Goal: Task Accomplishment & Management: Use online tool/utility

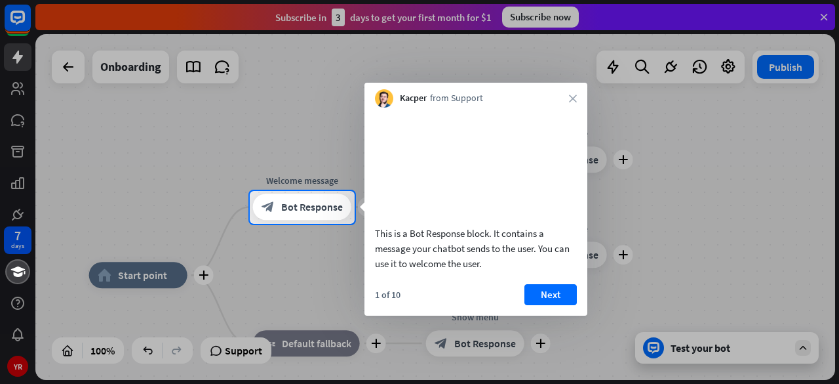
click at [556, 297] on div "This is a Bot Response block. It contains a message your chatbot sends to the u…" at bounding box center [476, 212] width 223 height 208
click at [545, 305] on button "Next" at bounding box center [550, 294] width 52 height 21
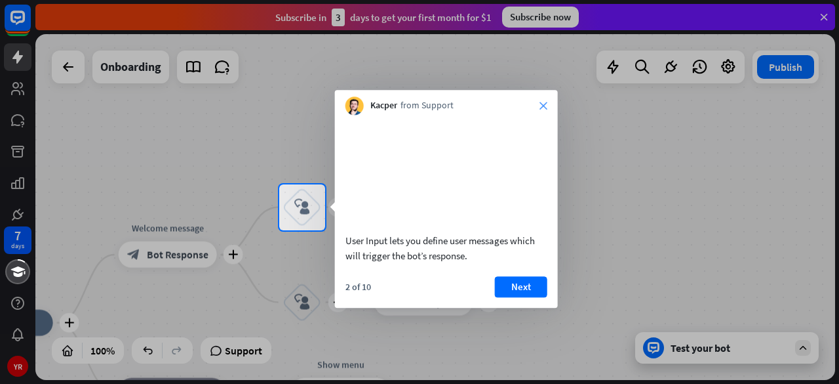
click at [540, 107] on icon "close" at bounding box center [544, 106] width 8 height 8
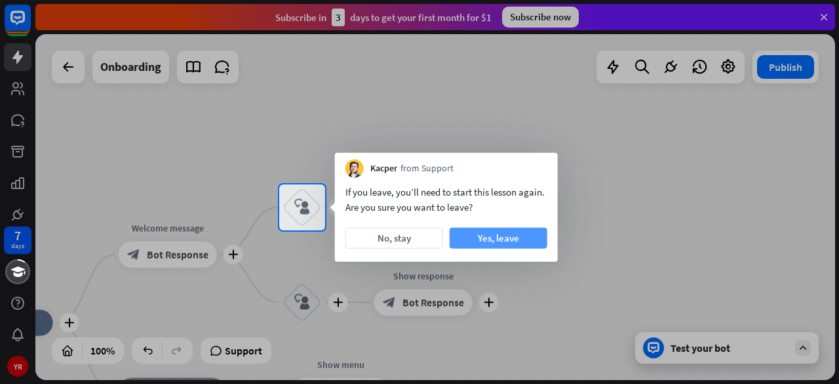
click at [505, 239] on button "Yes, leave" at bounding box center [499, 237] width 98 height 21
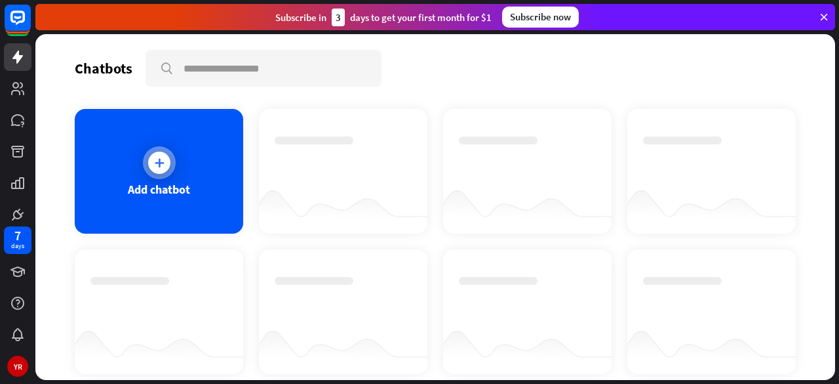
click at [153, 179] on div "Add chatbot" at bounding box center [159, 171] width 168 height 125
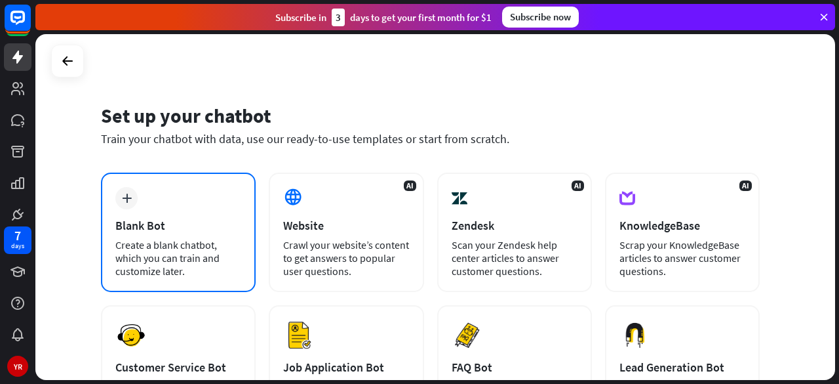
click at [197, 236] on div "plus Blank Bot Create a blank chatbot, which you can train and customize later." at bounding box center [178, 231] width 155 height 119
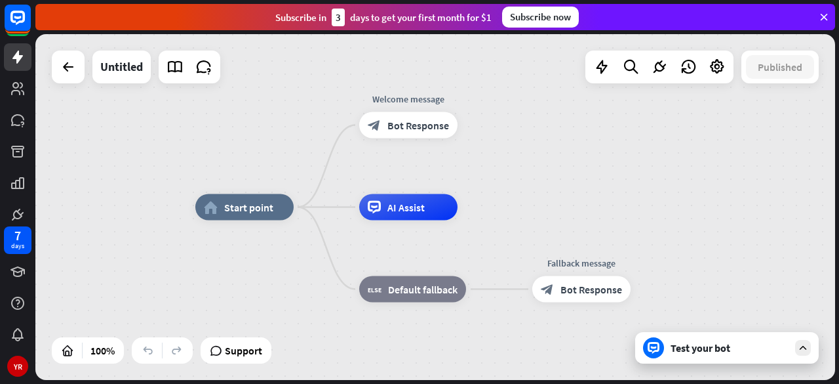
click at [805, 349] on icon at bounding box center [803, 348] width 12 height 12
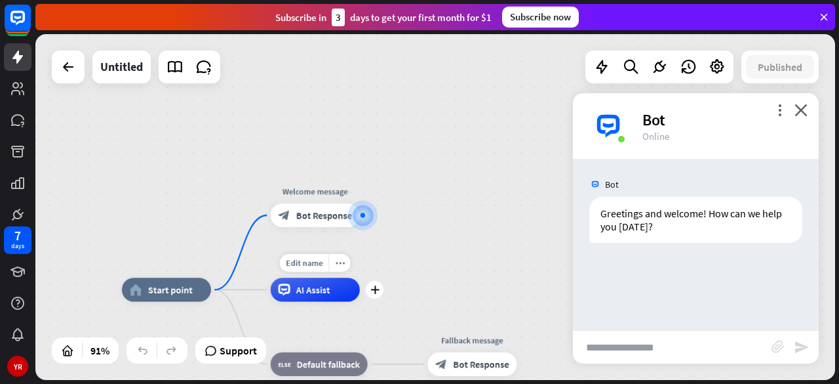
click at [319, 300] on div "AI Assist" at bounding box center [315, 289] width 89 height 24
click at [400, 225] on div "home_2 Start point Welcome message block_bot_response Bot Response AI Assist bl…" at bounding box center [435, 206] width 800 height 345
click at [673, 355] on input "text" at bounding box center [672, 346] width 199 height 33
type input "**"
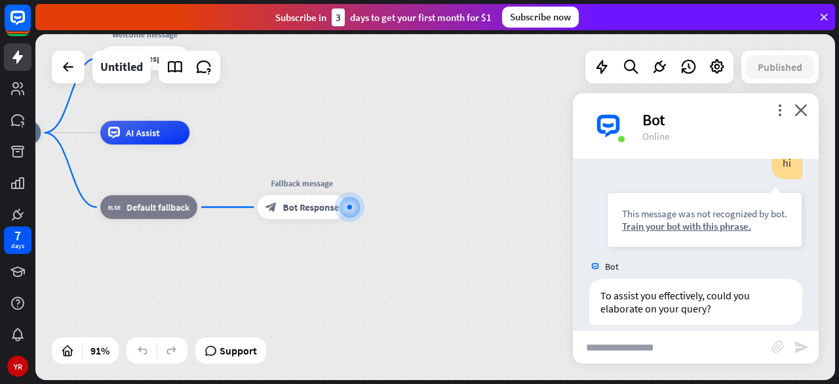
scroll to position [141, 0]
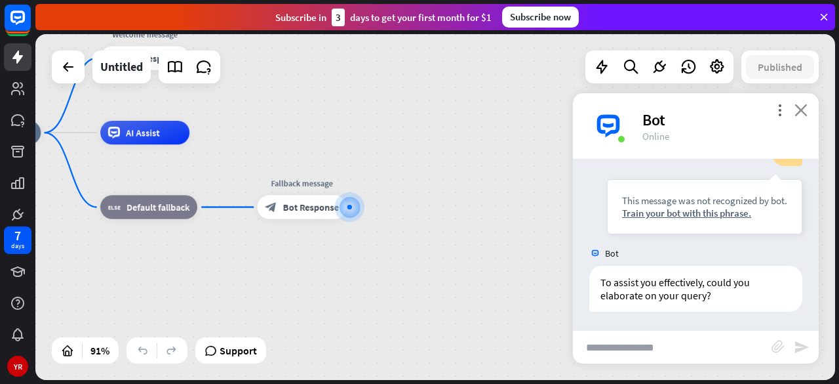
click at [801, 109] on icon "close" at bounding box center [801, 110] width 13 height 12
